Goal: Check status: Check status

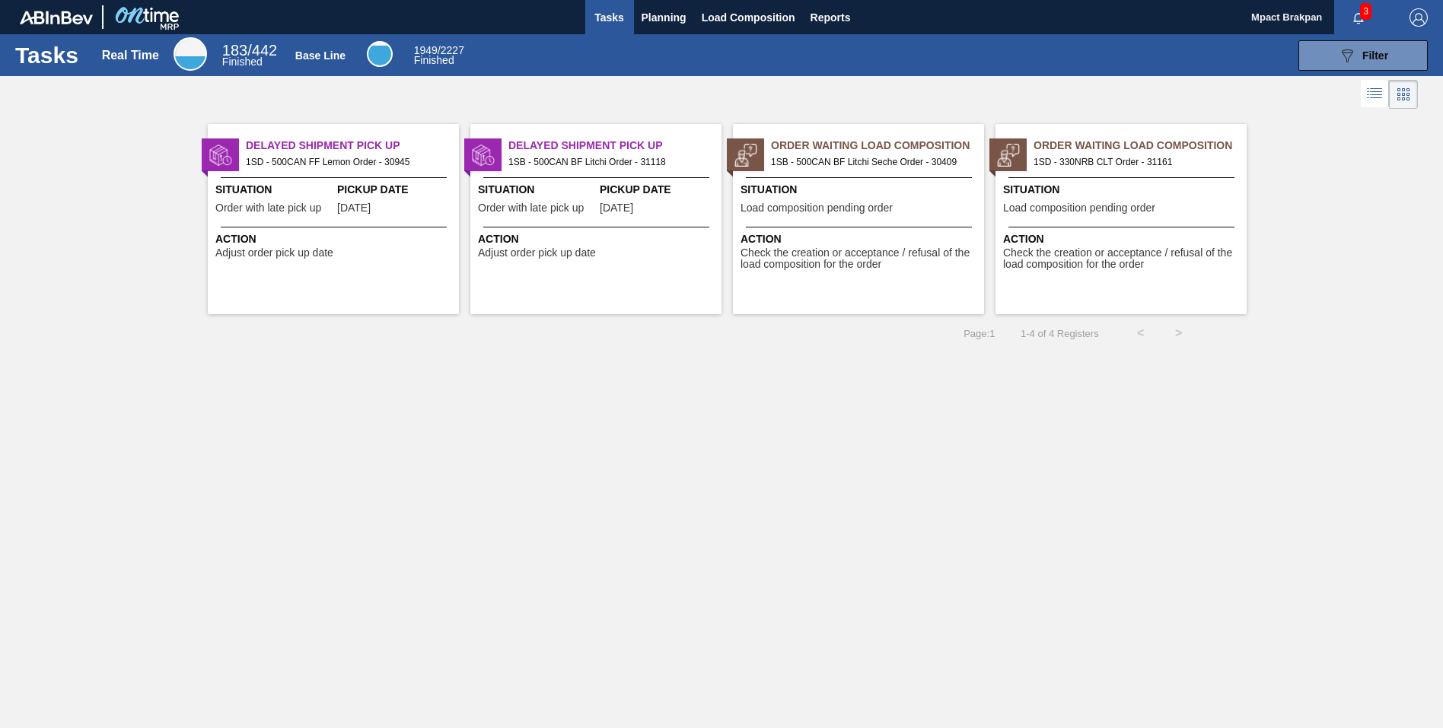
click at [1365, 14] on span "3" at bounding box center [1365, 11] width 11 height 17
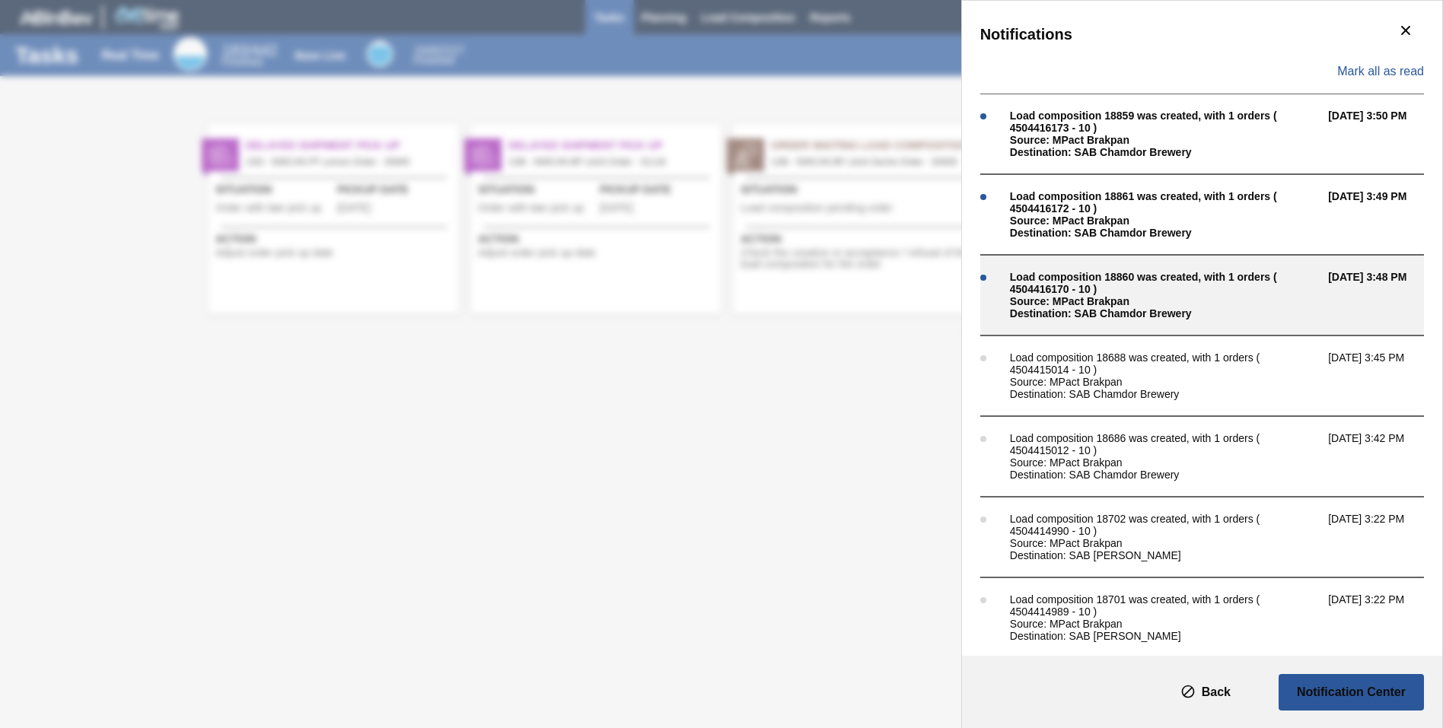
click at [1127, 307] on div "Source: MPact Brakpan" at bounding box center [1165, 301] width 311 height 12
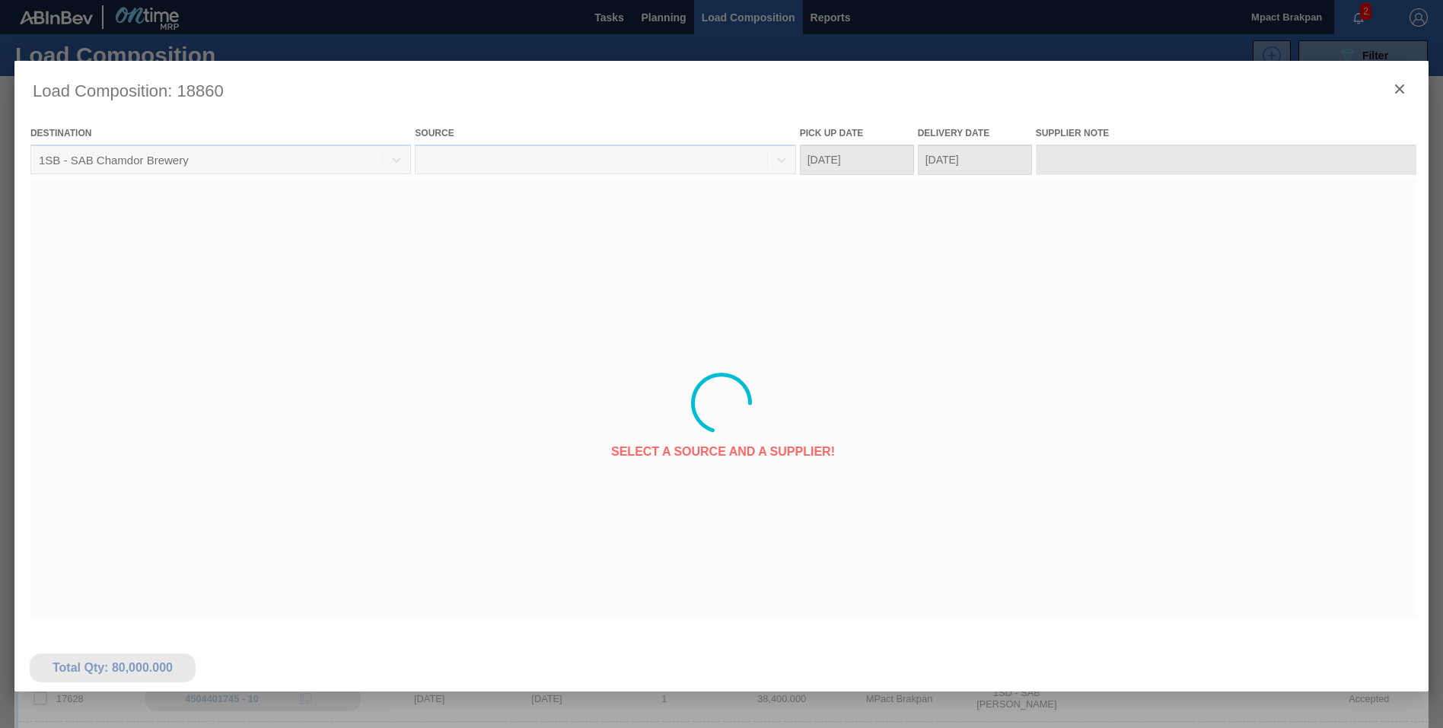
type Date "09/11/2025"
type Date "09/12/2025"
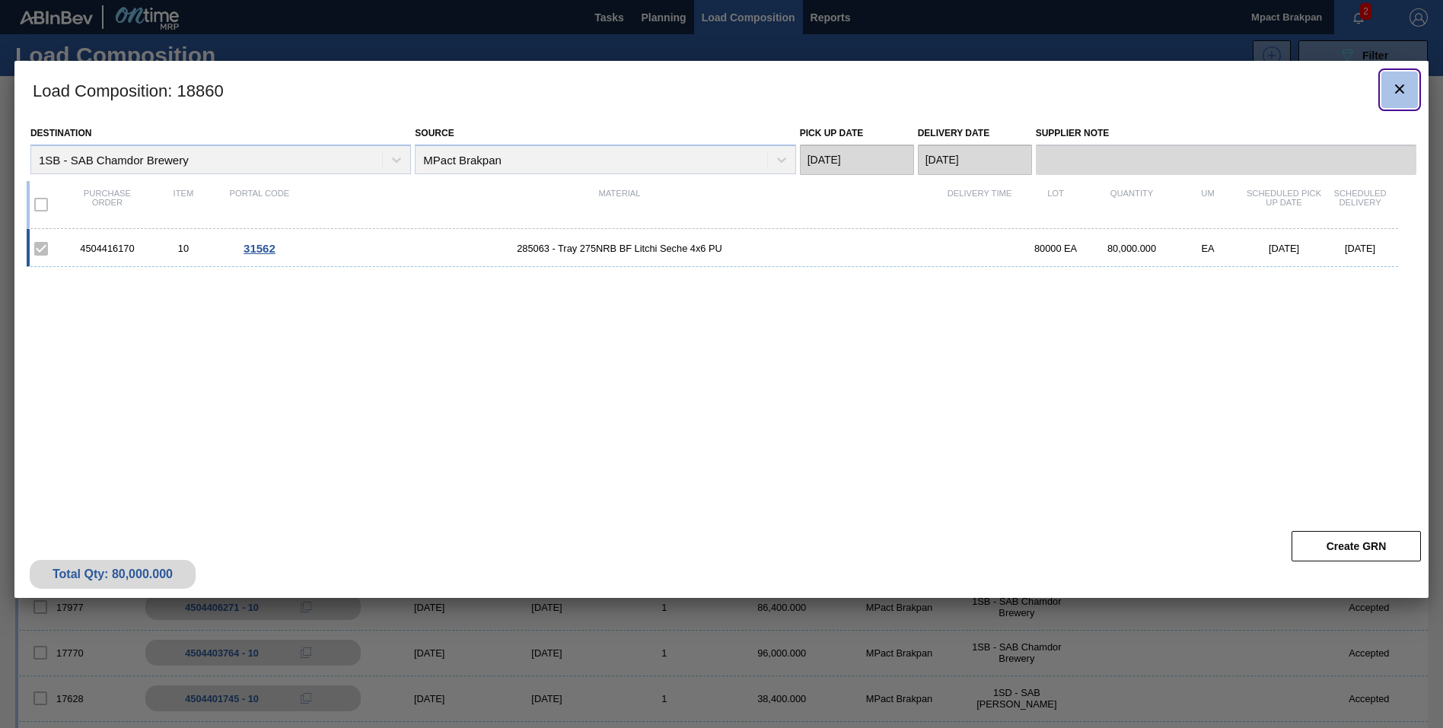
click at [1410, 88] on button "botão de ícone" at bounding box center [1400, 90] width 37 height 37
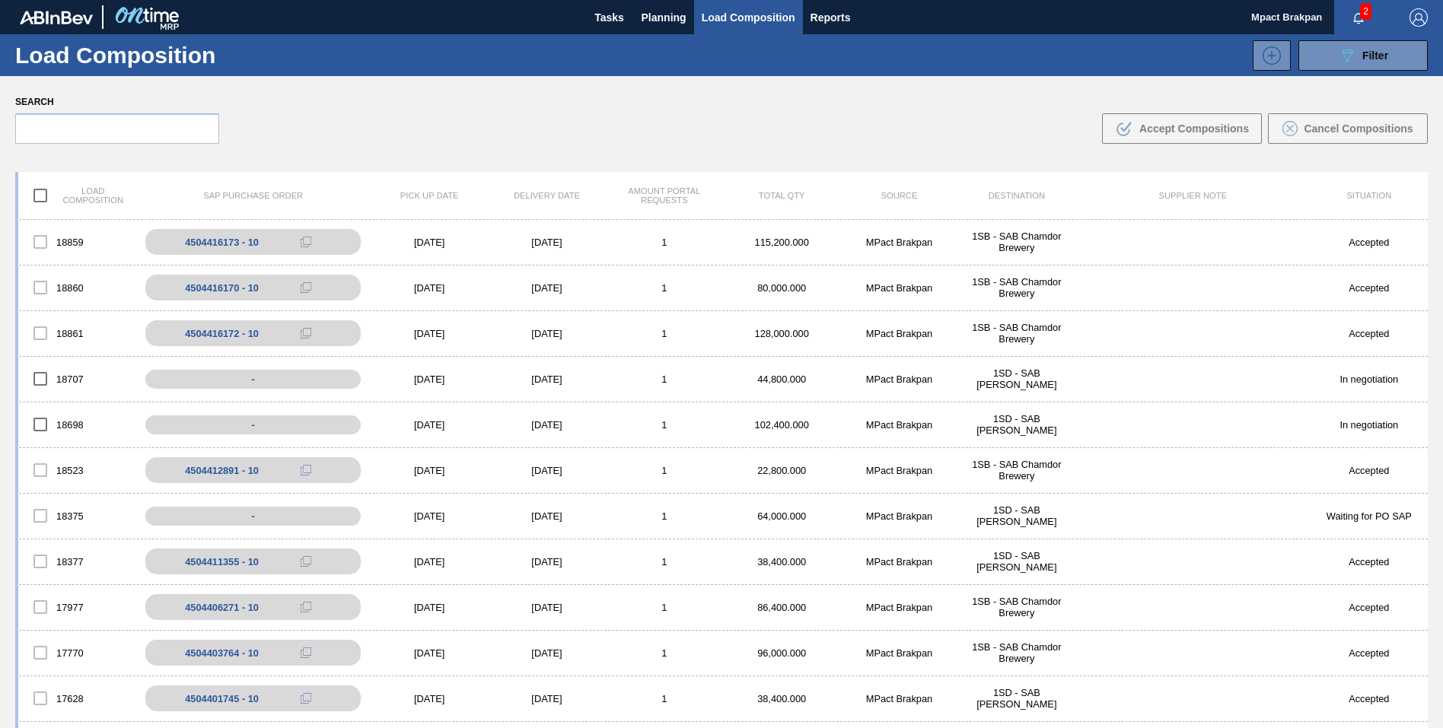
click at [1364, 13] on span "2" at bounding box center [1365, 11] width 11 height 17
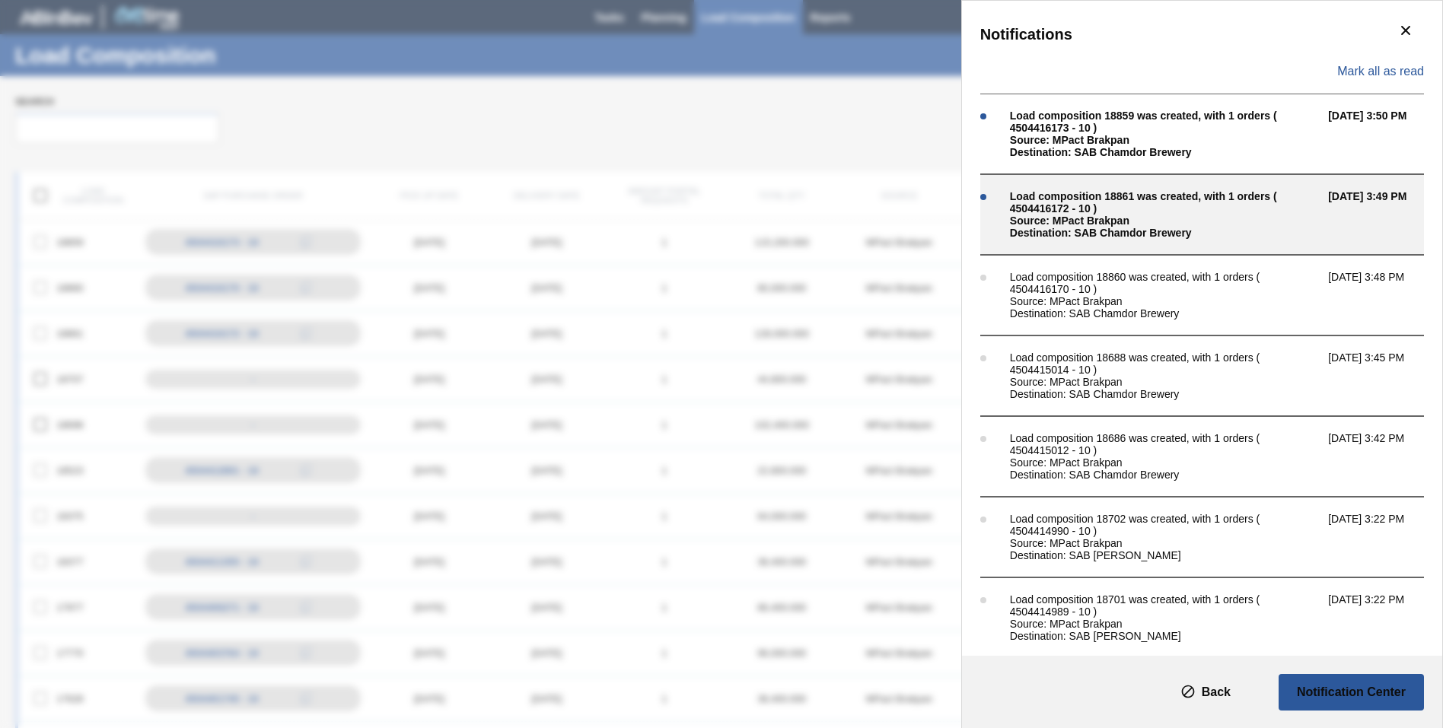
click at [1114, 205] on div "Load composition 18861 was created, with 1 orders ( 4504416172 - 10 )" at bounding box center [1165, 202] width 311 height 24
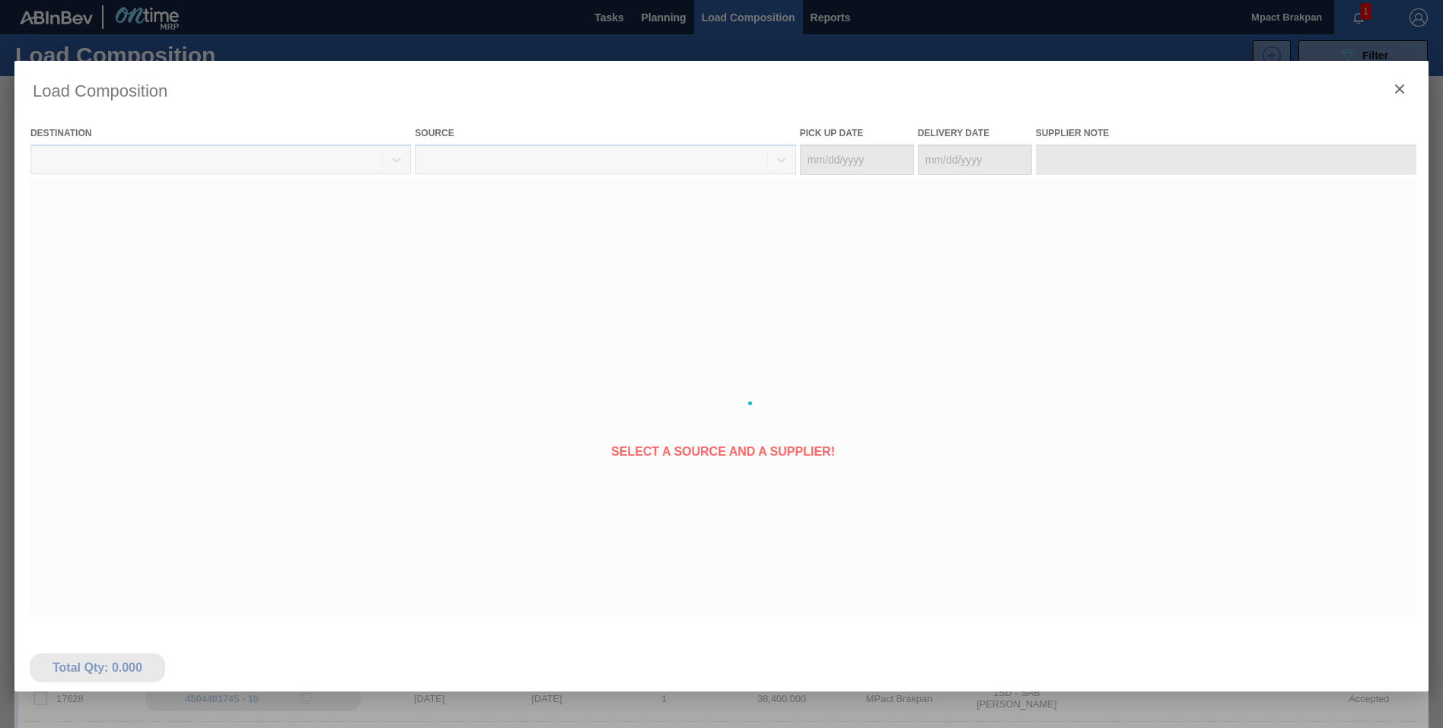
type Date "09/10/2025"
type Date "09/11/2025"
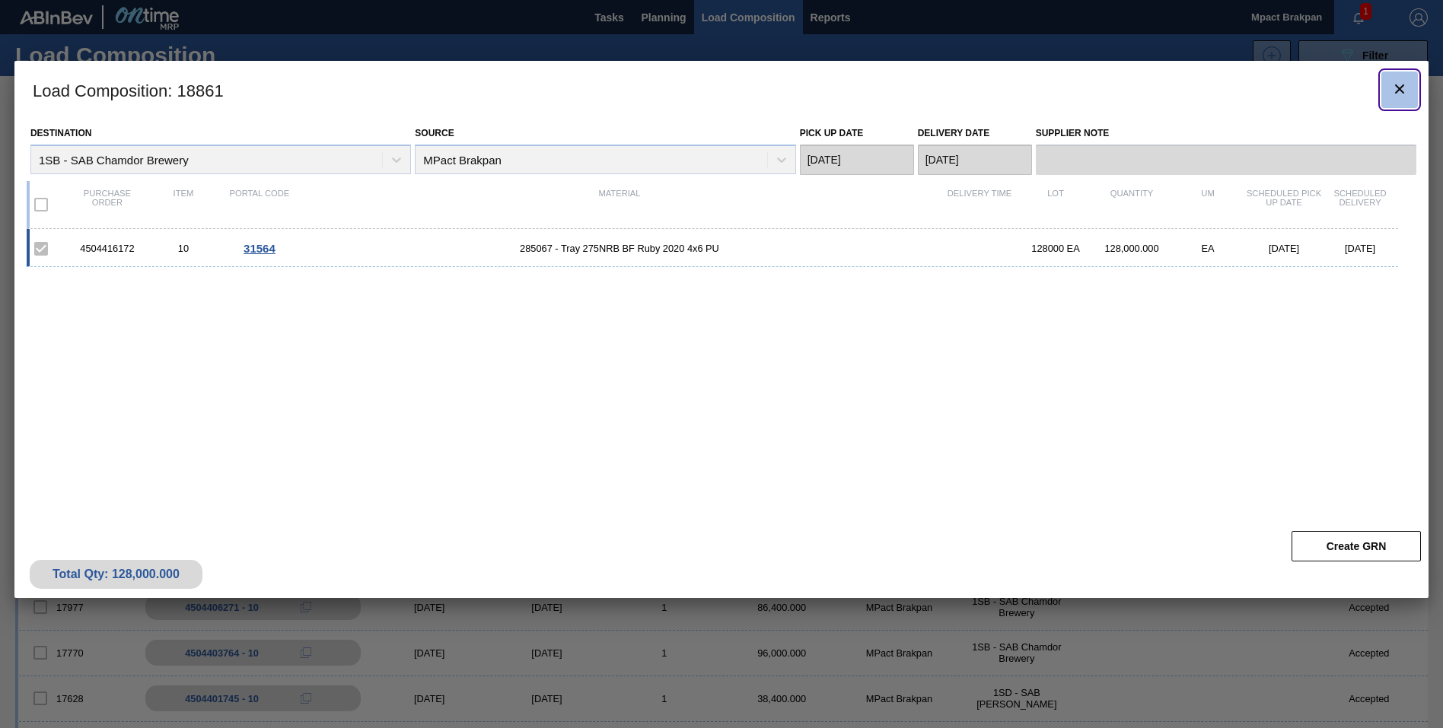
click at [1398, 84] on icon "botão de ícone" at bounding box center [1400, 89] width 18 height 18
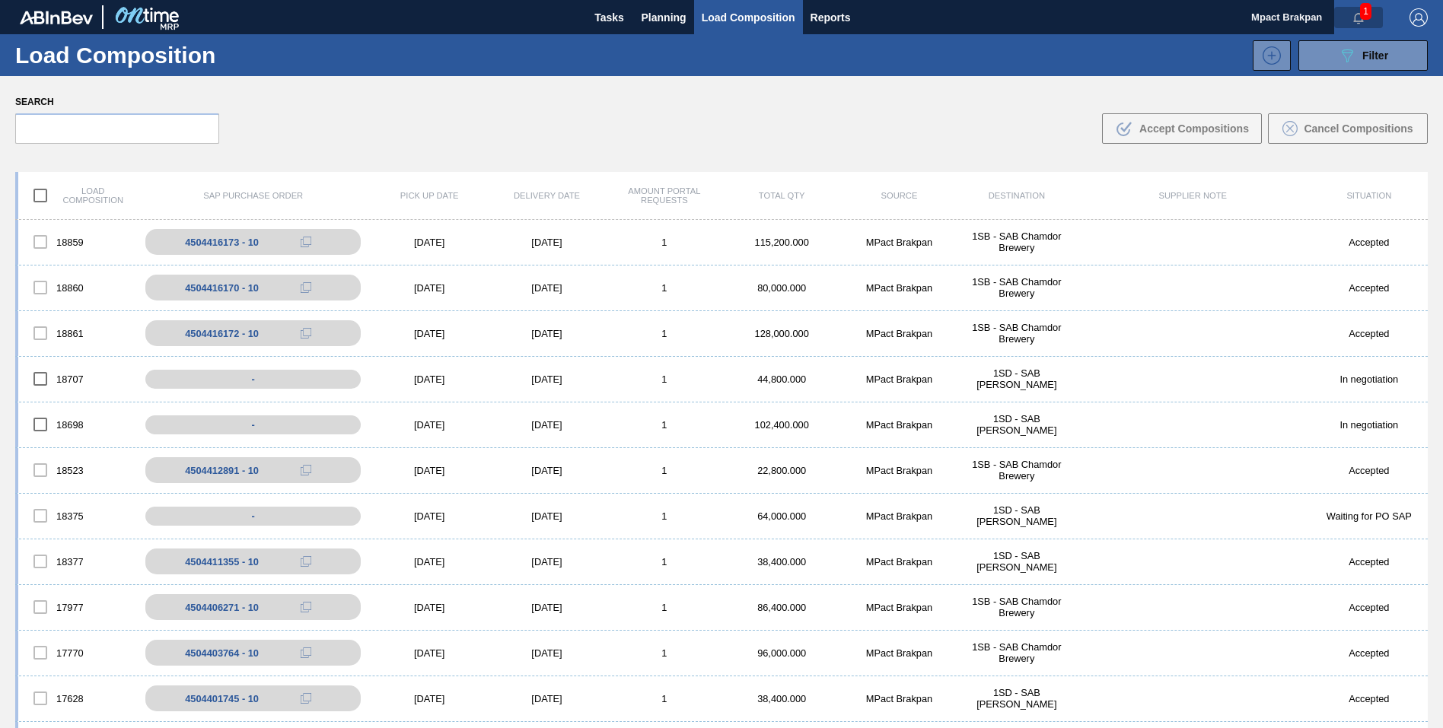
click at [1357, 7] on button "button" at bounding box center [1358, 17] width 49 height 21
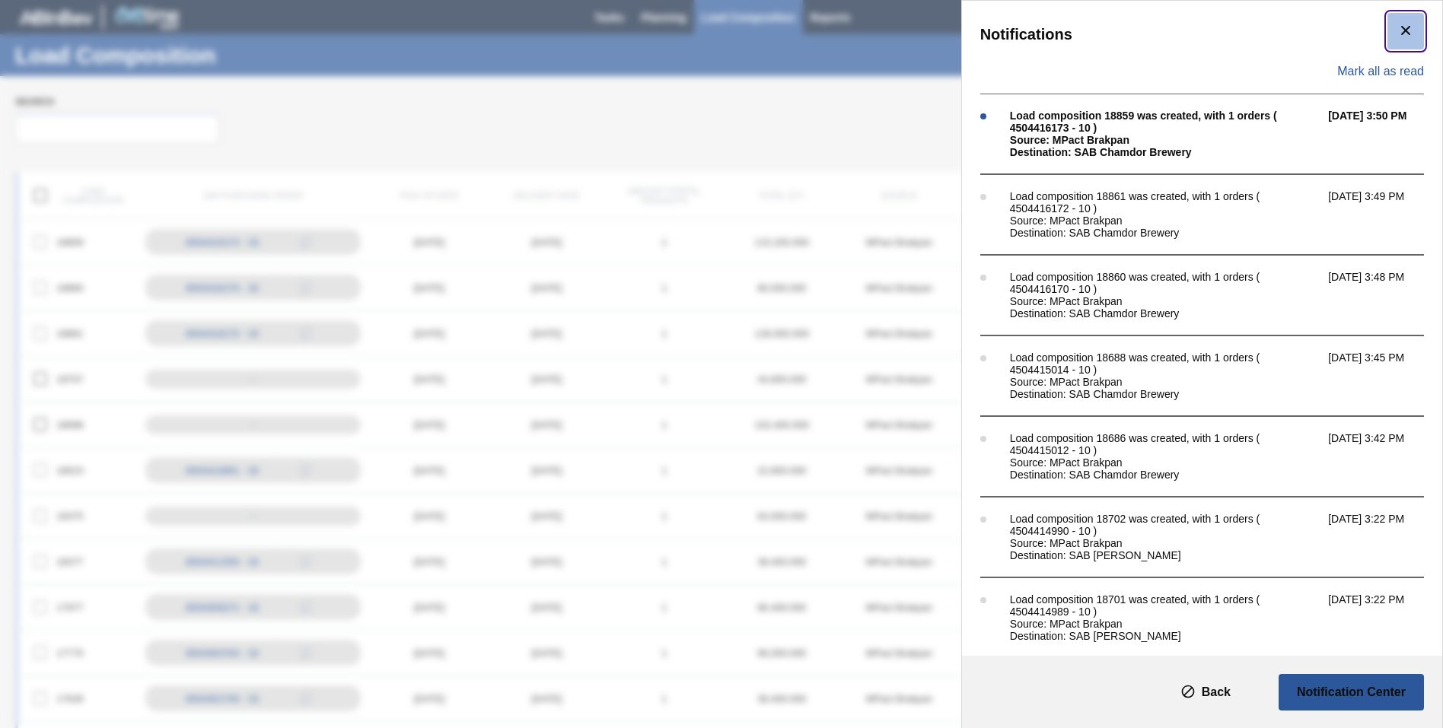
click at [1410, 27] on icon "botão de ícone" at bounding box center [1406, 30] width 18 height 18
